Goal: Information Seeking & Learning: Learn about a topic

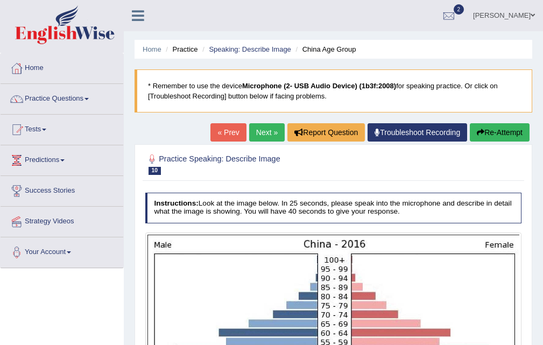
click at [262, 137] on link "Next »" at bounding box center [266, 132] width 35 height 18
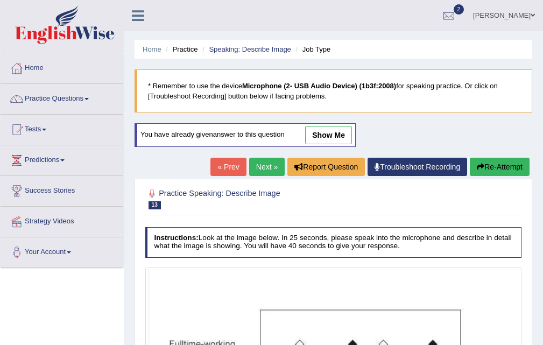
click at [231, 51] on link "Speaking: Describe Image" at bounding box center [250, 49] width 82 height 8
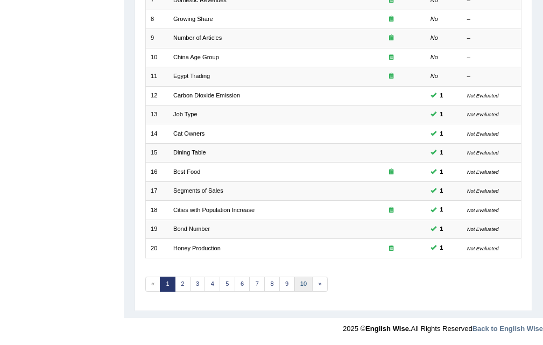
click at [305, 282] on link "10" at bounding box center [303, 283] width 19 height 15
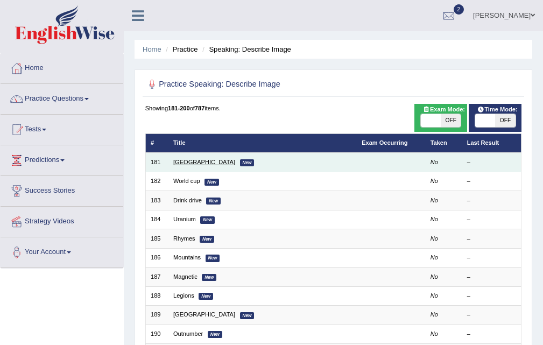
click at [184, 159] on link "[GEOGRAPHIC_DATA]" at bounding box center [204, 162] width 62 height 6
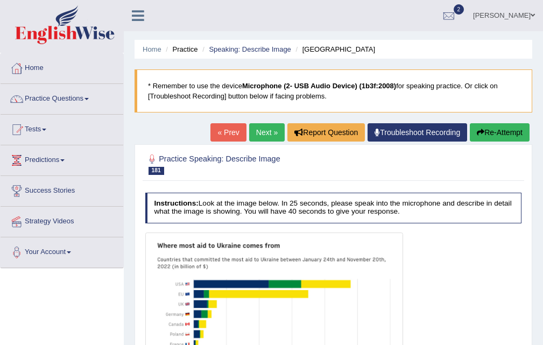
click at [255, 137] on link "Next »" at bounding box center [266, 132] width 35 height 18
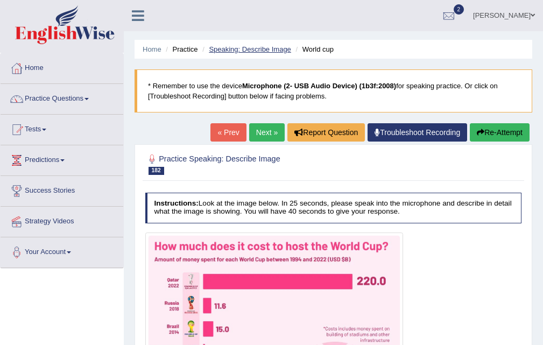
click at [229, 48] on link "Speaking: Describe Image" at bounding box center [250, 49] width 82 height 8
